Goal: Information Seeking & Learning: Find specific fact

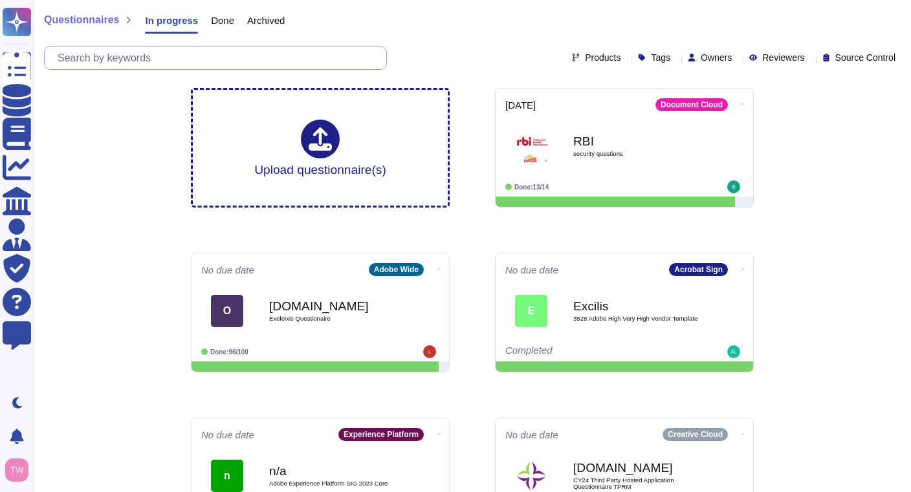
click at [245, 56] on input "text" at bounding box center [218, 58] width 335 height 23
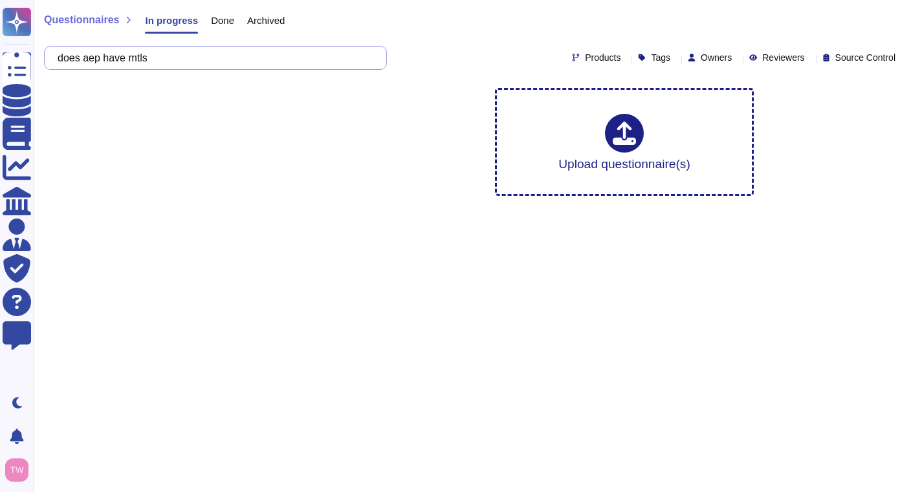
type input "does aep have mtls"
click at [151, 65] on input "does aep have mtls" at bounding box center [212, 58] width 322 height 23
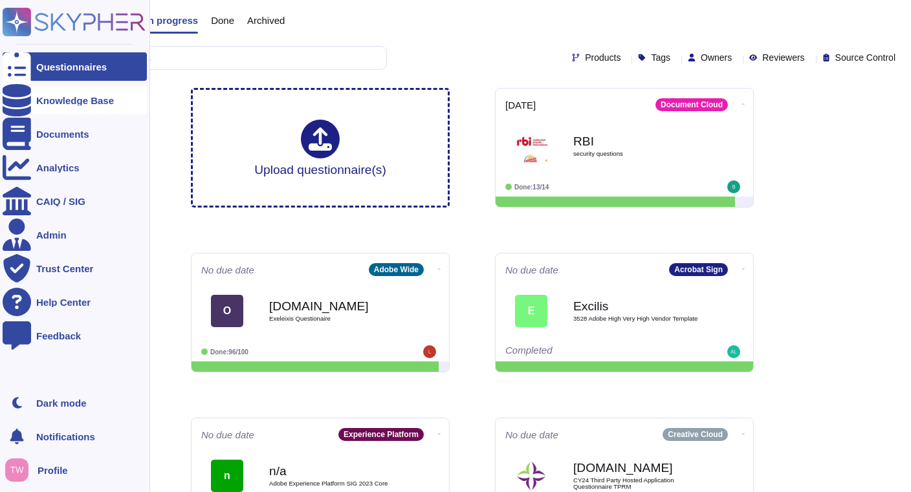
click at [60, 106] on div "Knowledge Base" at bounding box center [75, 100] width 144 height 28
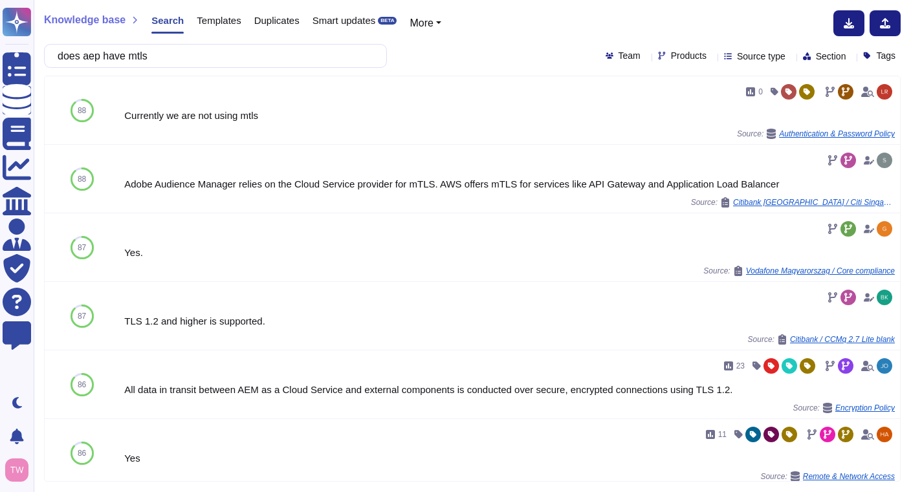
drag, startPoint x: 135, startPoint y: 58, endPoint x: 113, endPoint y: 61, distance: 22.2
click at [113, 61] on input "does aep have mtls" at bounding box center [212, 56] width 322 height 23
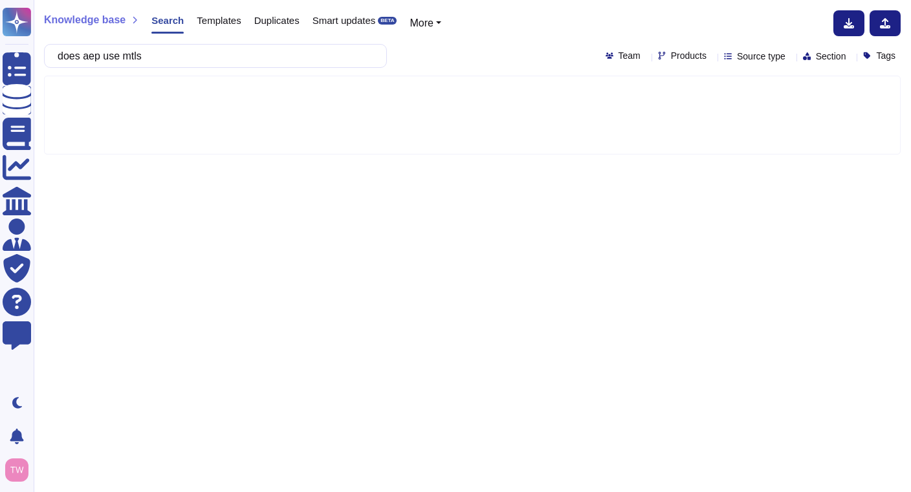
click at [172, 55] on input "does aep use mtls" at bounding box center [212, 56] width 322 height 23
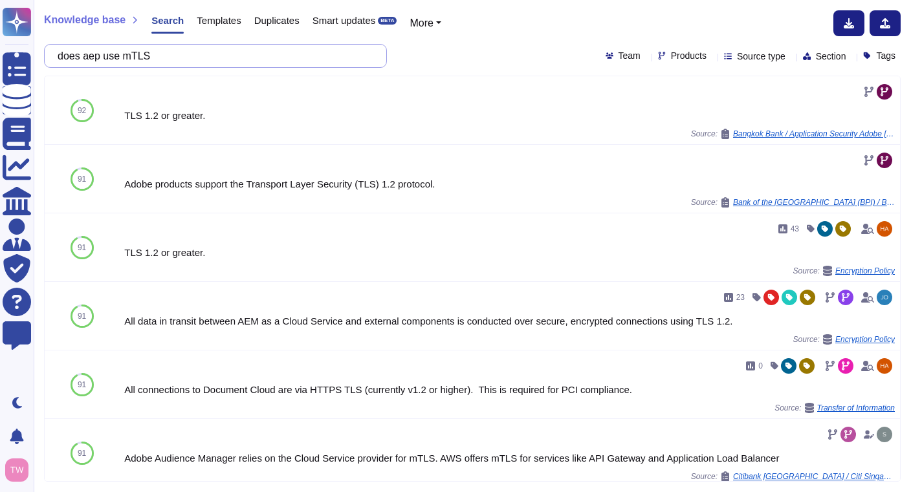
drag, startPoint x: 112, startPoint y: 57, endPoint x: 94, endPoint y: 58, distance: 18.1
click at [94, 58] on input "does aep use mTLS" at bounding box center [212, 56] width 322 height 23
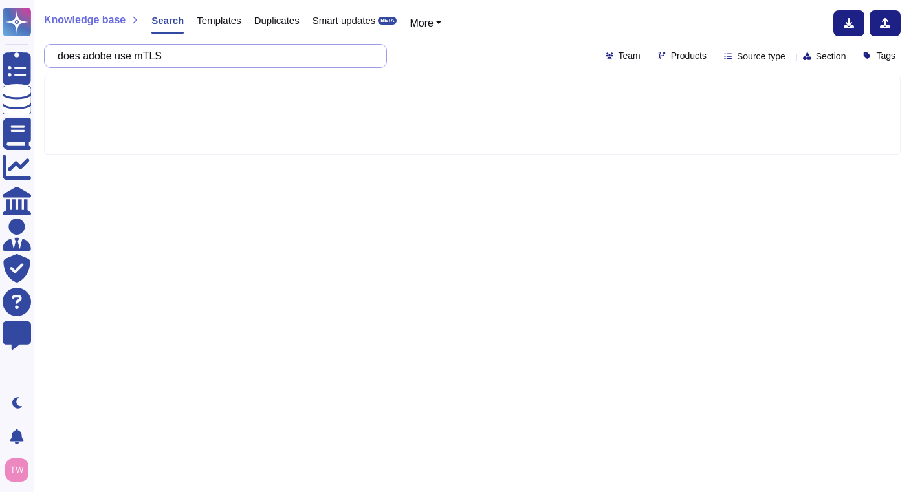
type input "does adobe use mTLS"
